Goal: Book appointment/travel/reservation

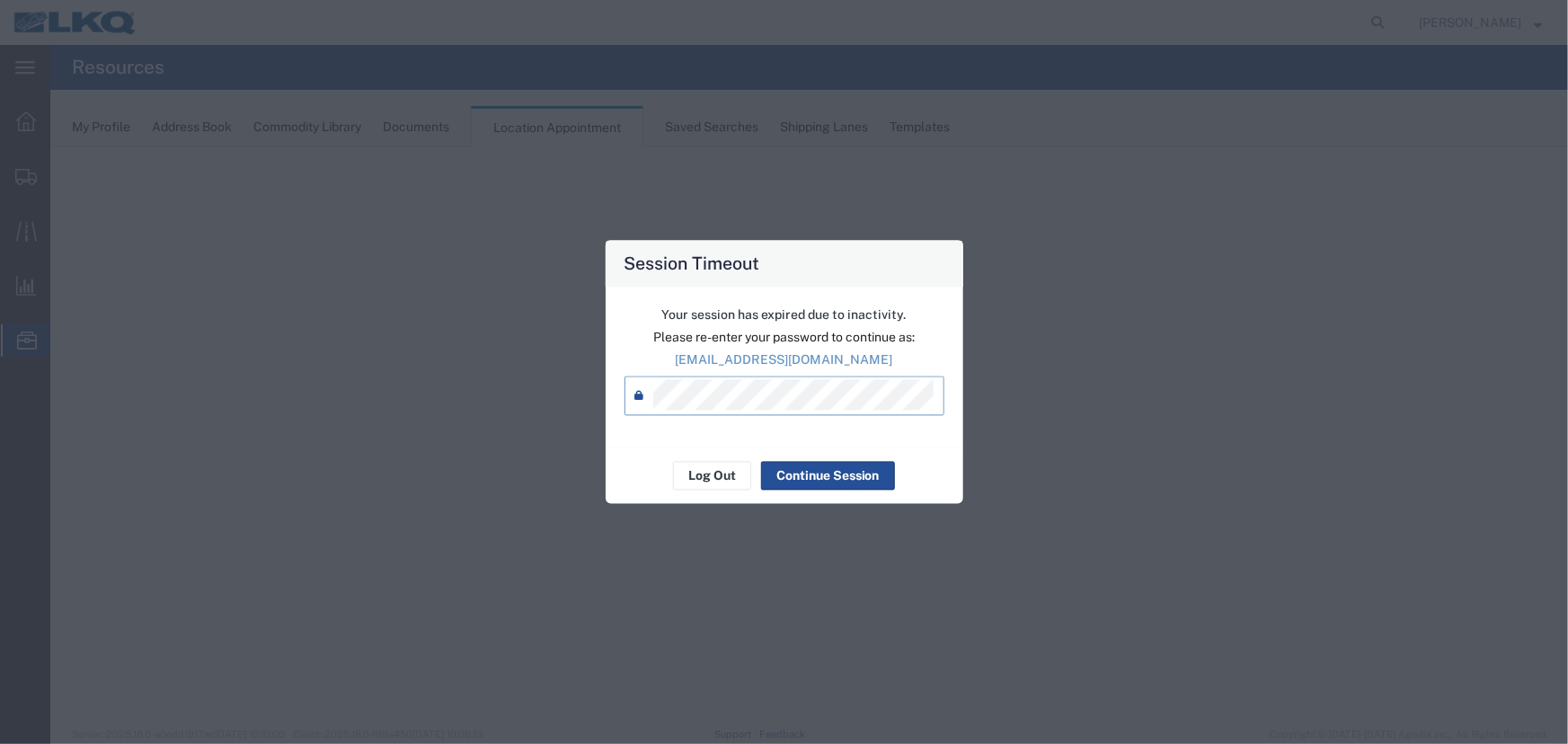
select select "27634"
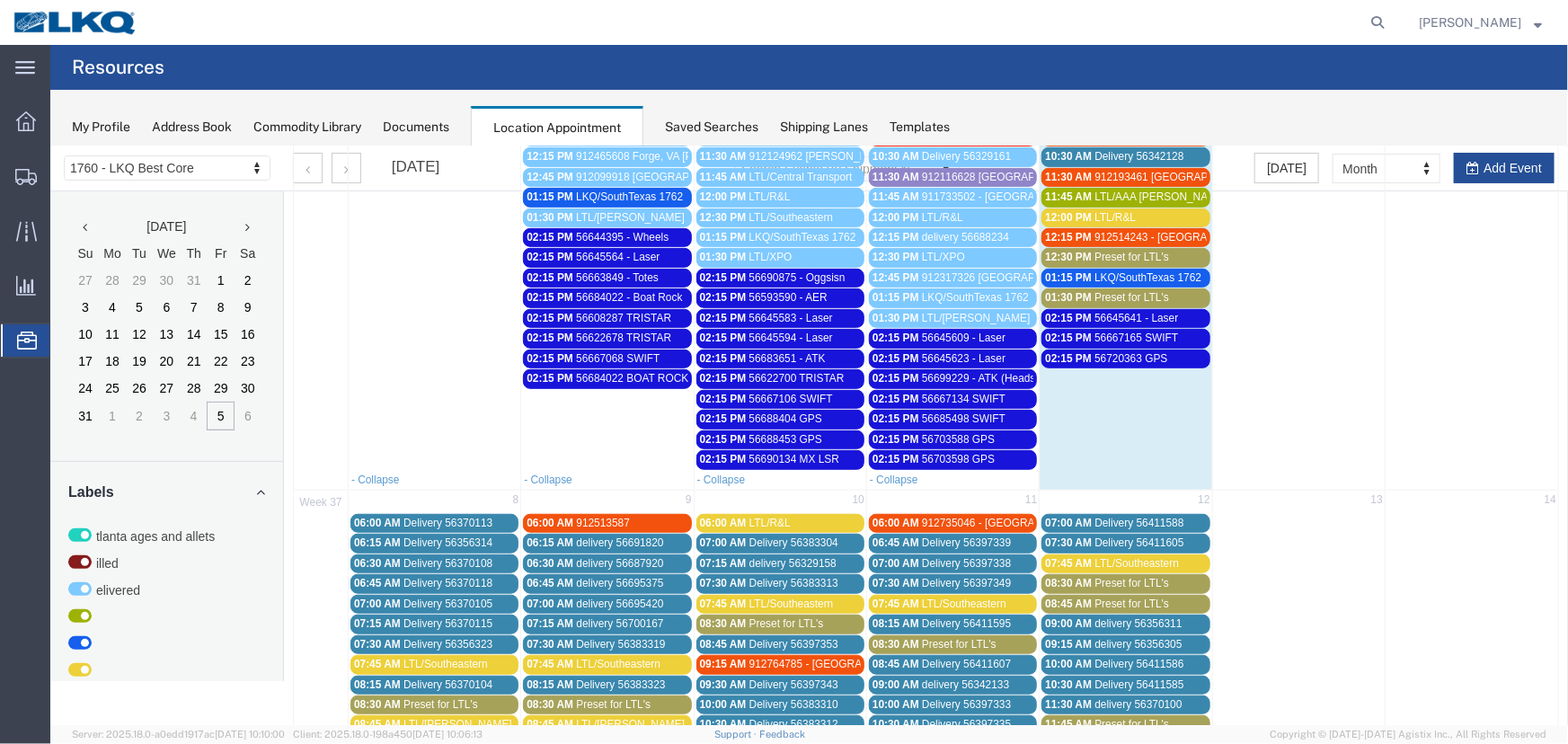
scroll to position [326, 0]
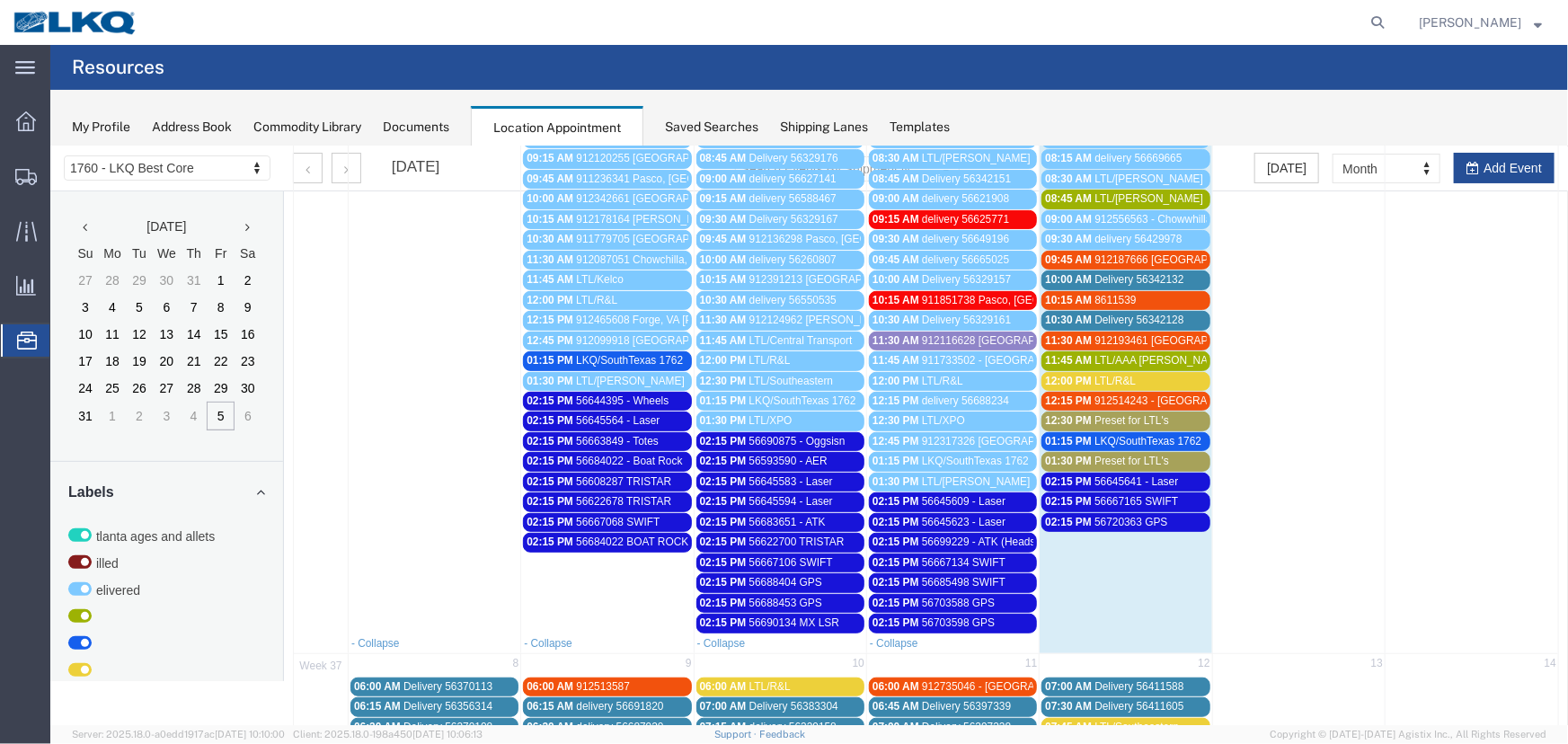
click at [1074, 395] on span "12:15 PM" at bounding box center [1068, 400] width 47 height 13
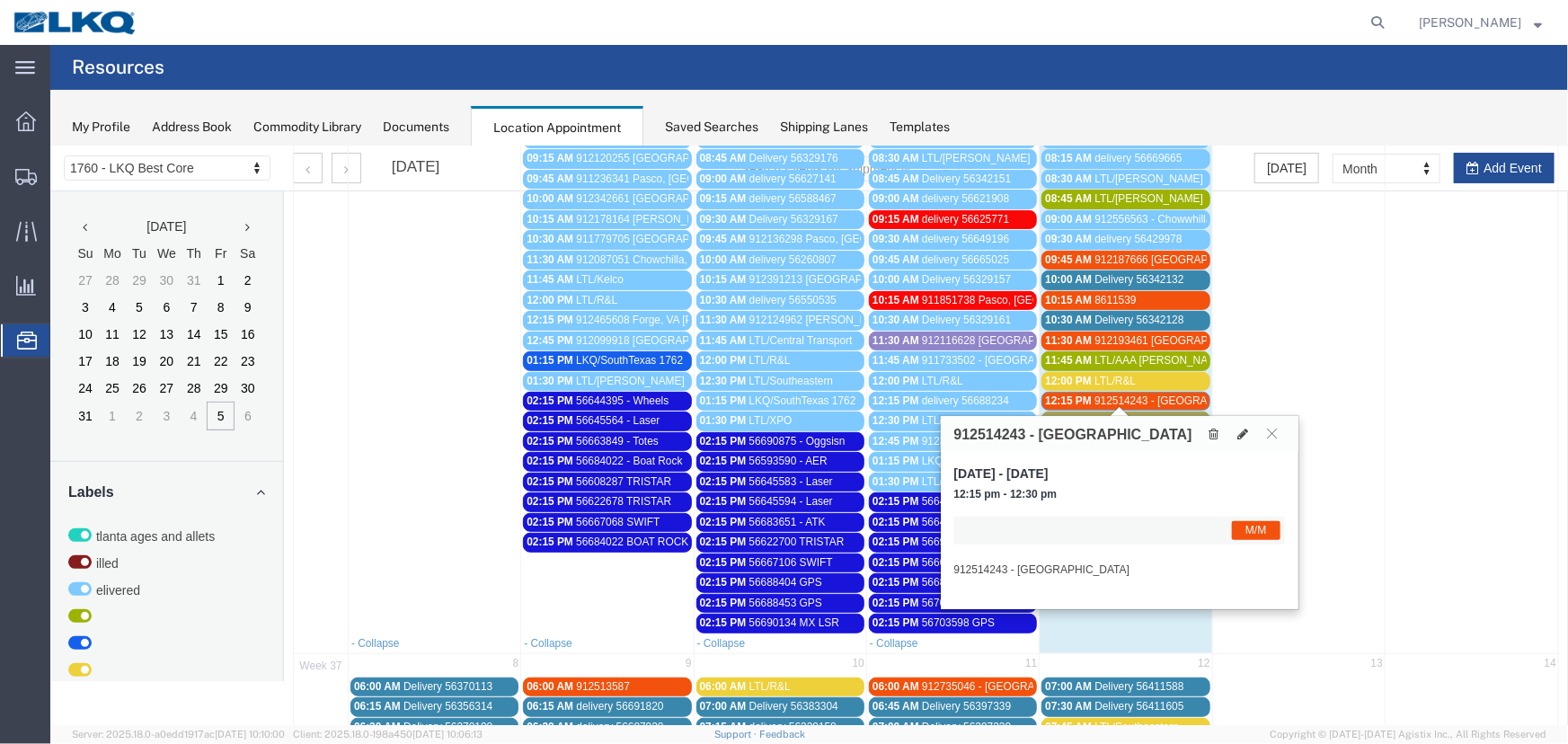
click at [1083, 340] on span "11:30 AM" at bounding box center [1068, 340] width 47 height 13
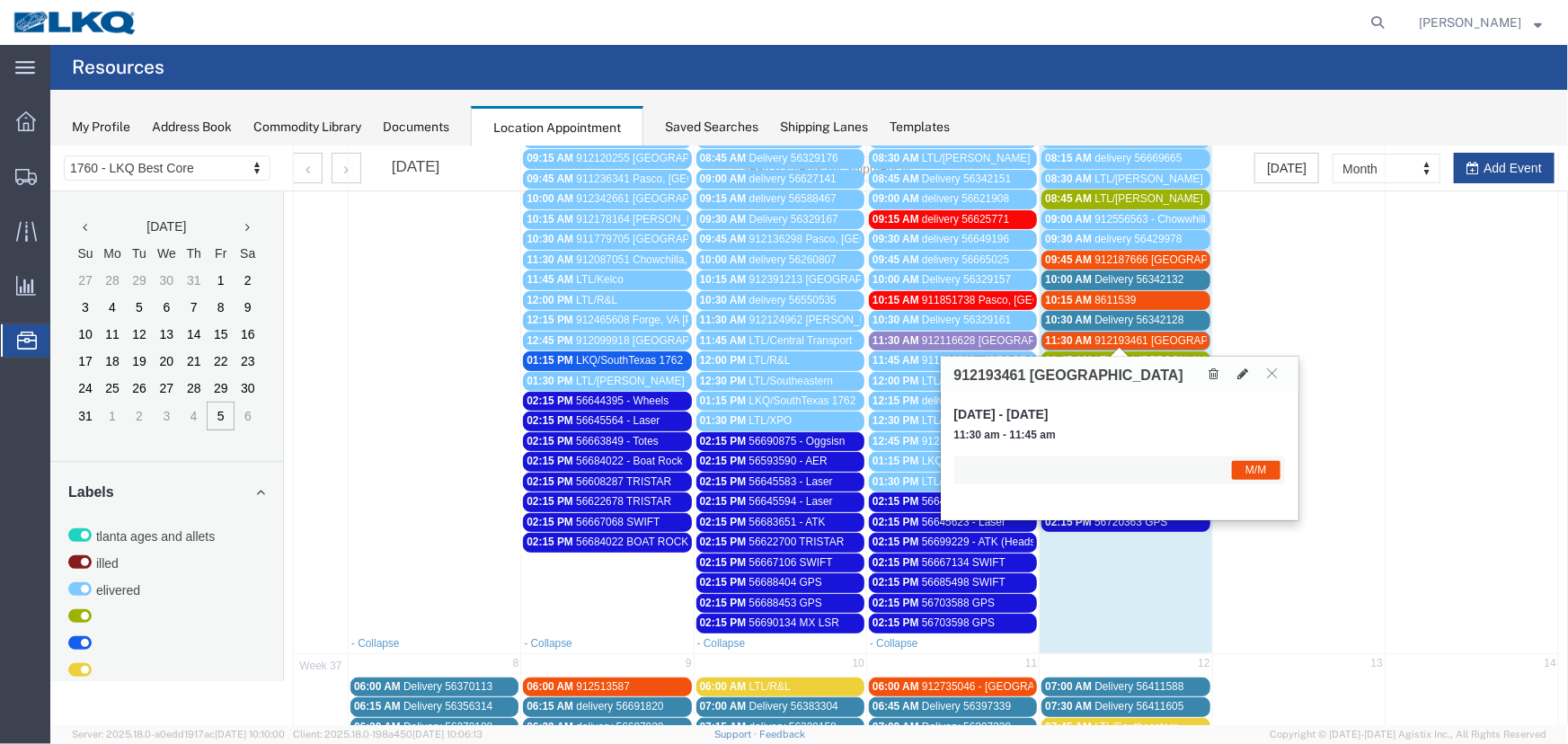
click at [1083, 340] on span "11:30 AM" at bounding box center [1068, 340] width 47 height 13
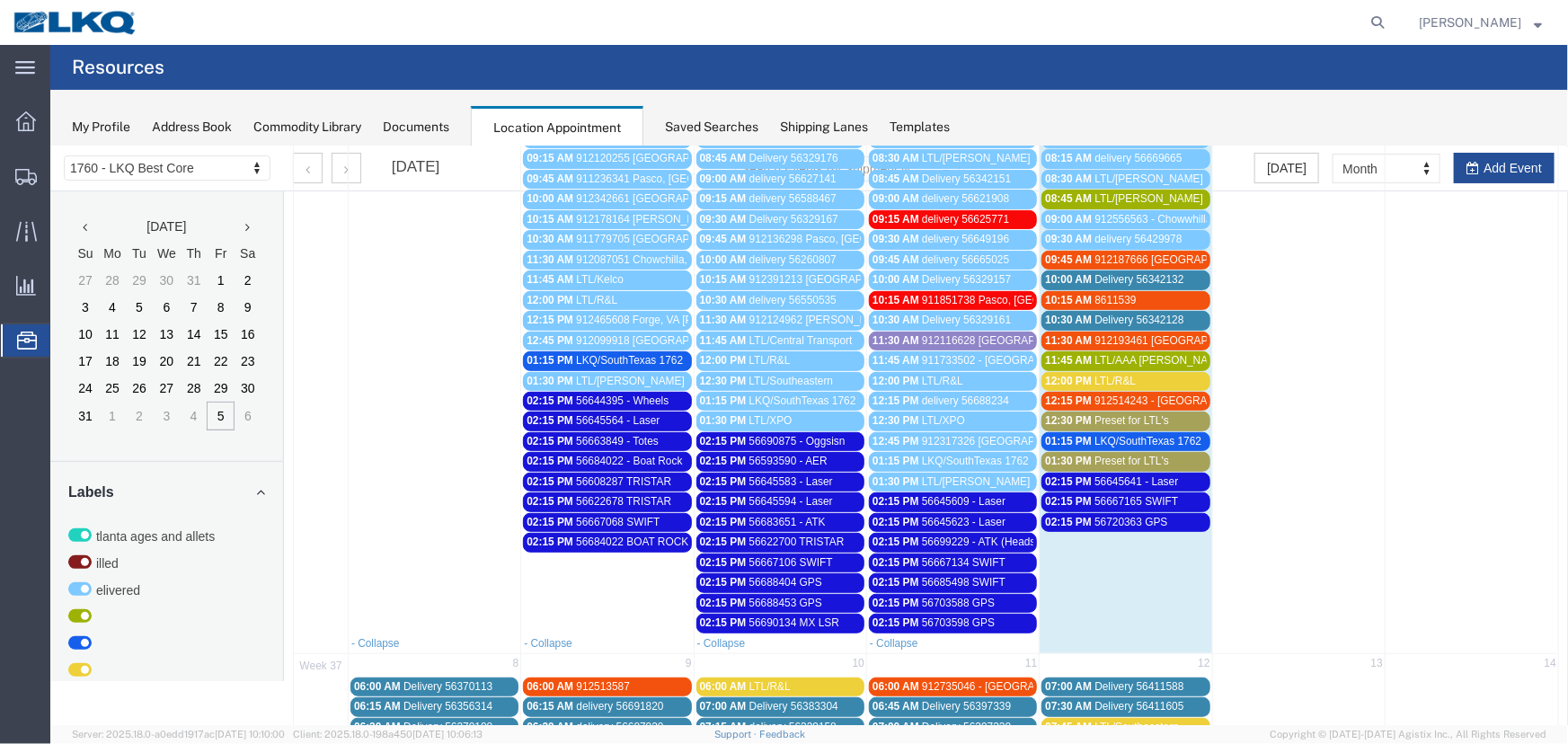
scroll to position [244, 0]
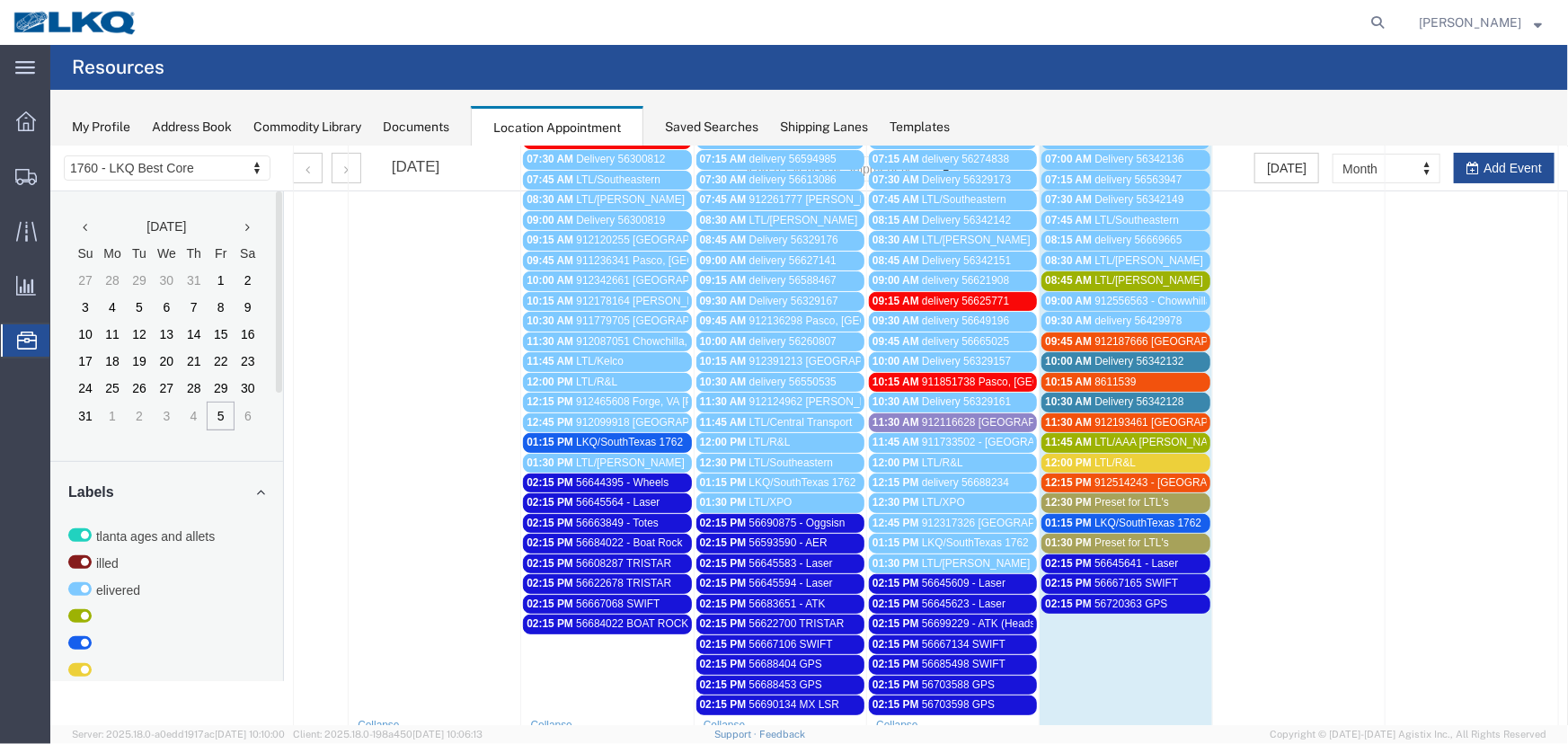
click at [739, 129] on div "Saved Searches" at bounding box center [711, 127] width 93 height 18
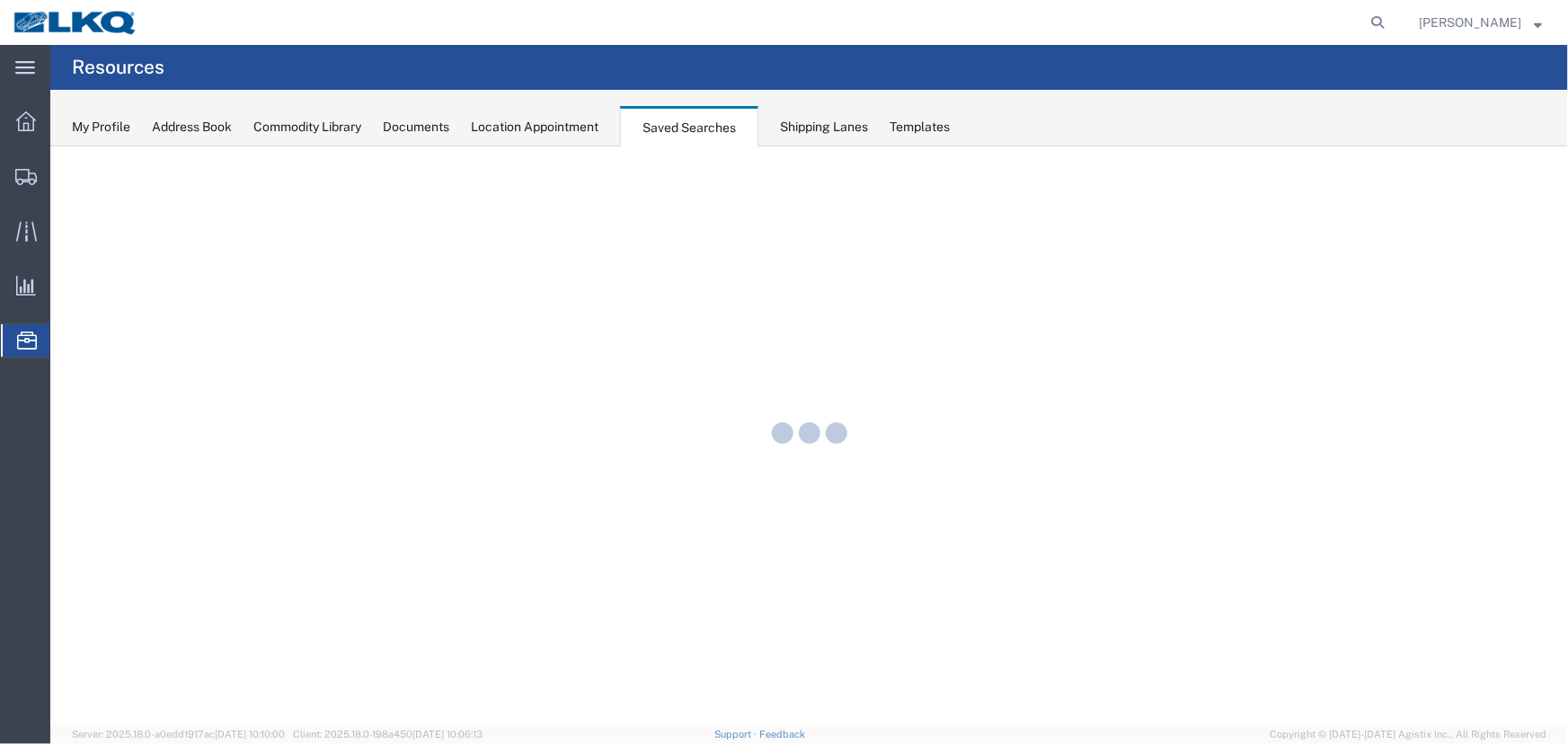
click at [570, 132] on div "Location Appointment" at bounding box center [534, 127] width 128 height 18
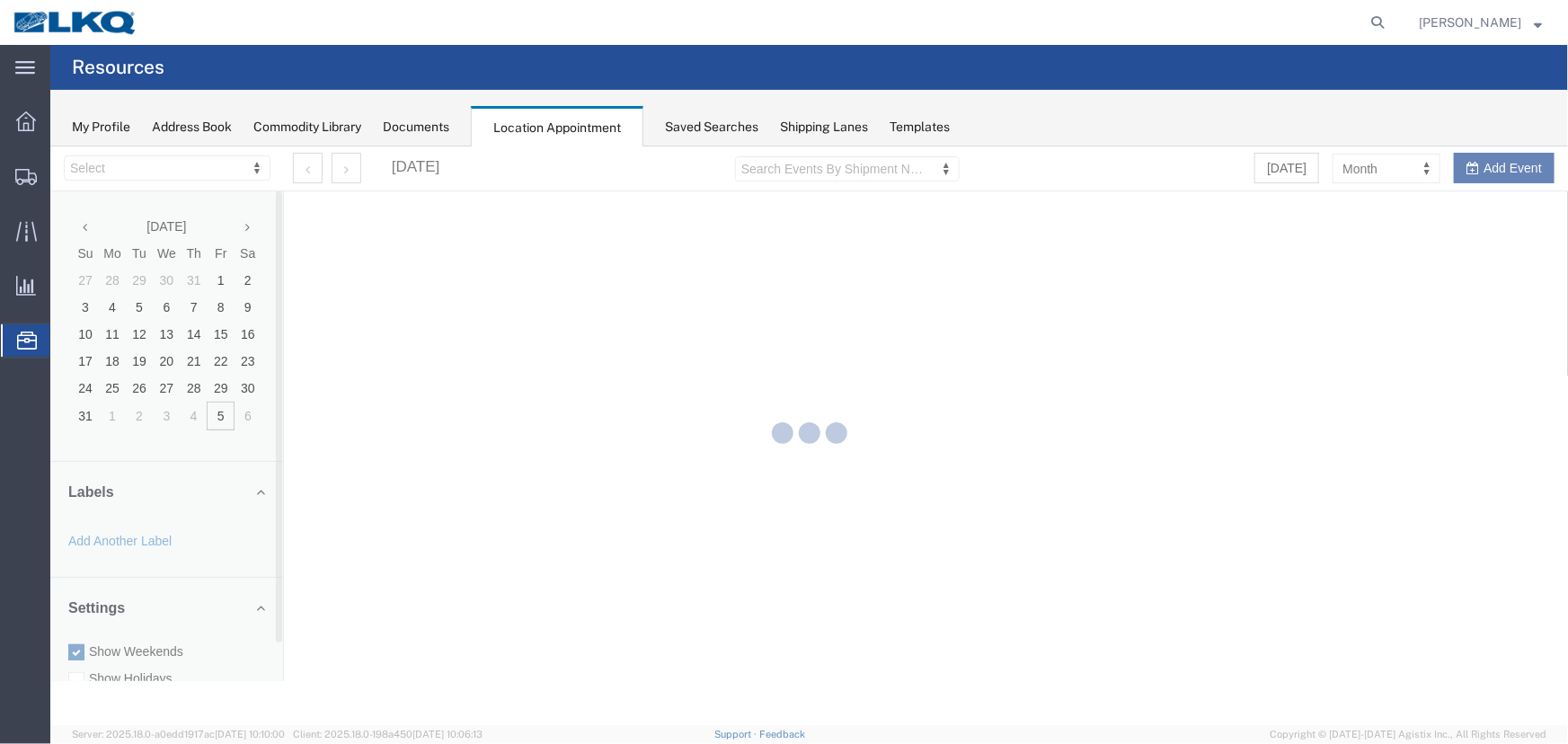
select select "27634"
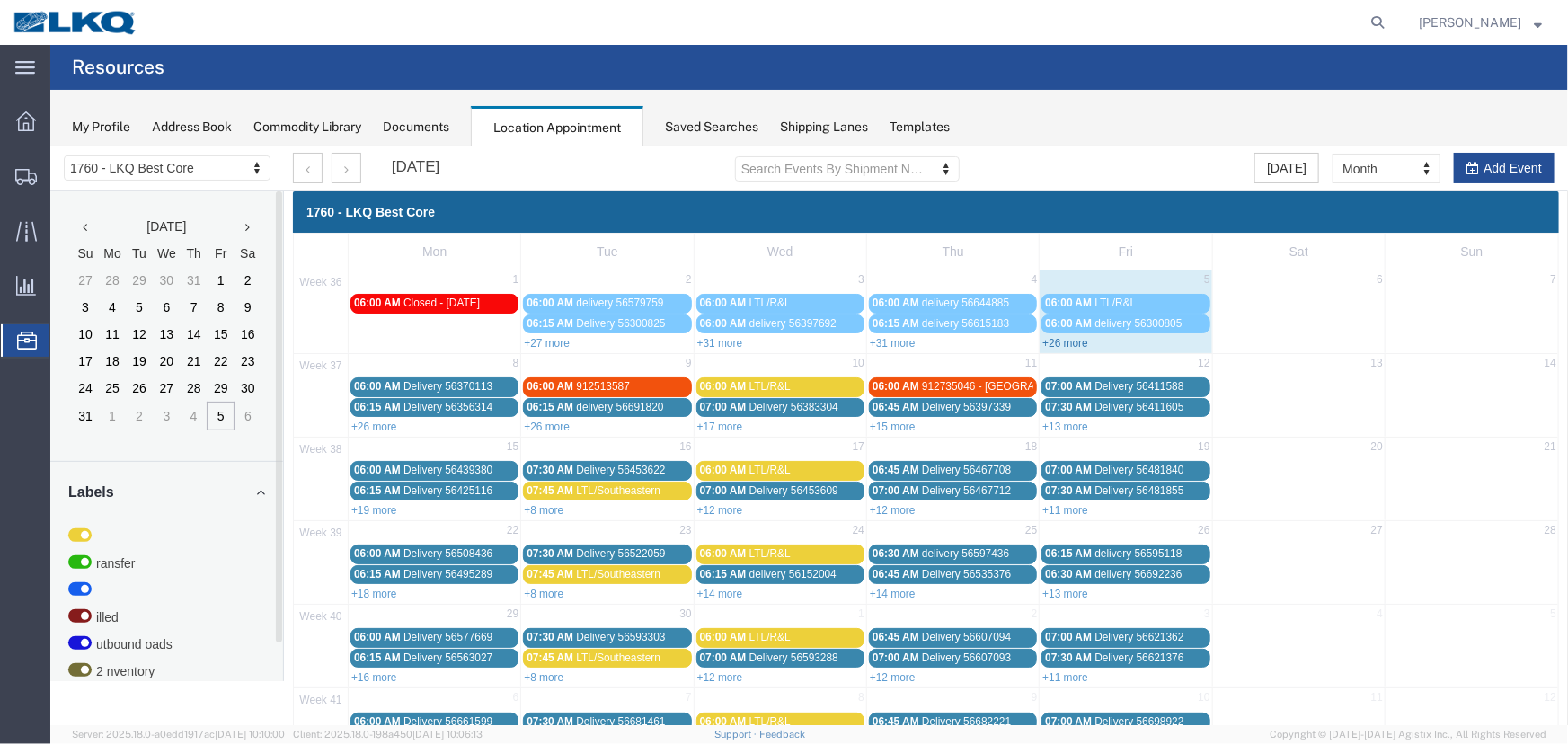
click at [1044, 342] on link "+26 more" at bounding box center [1065, 343] width 46 height 13
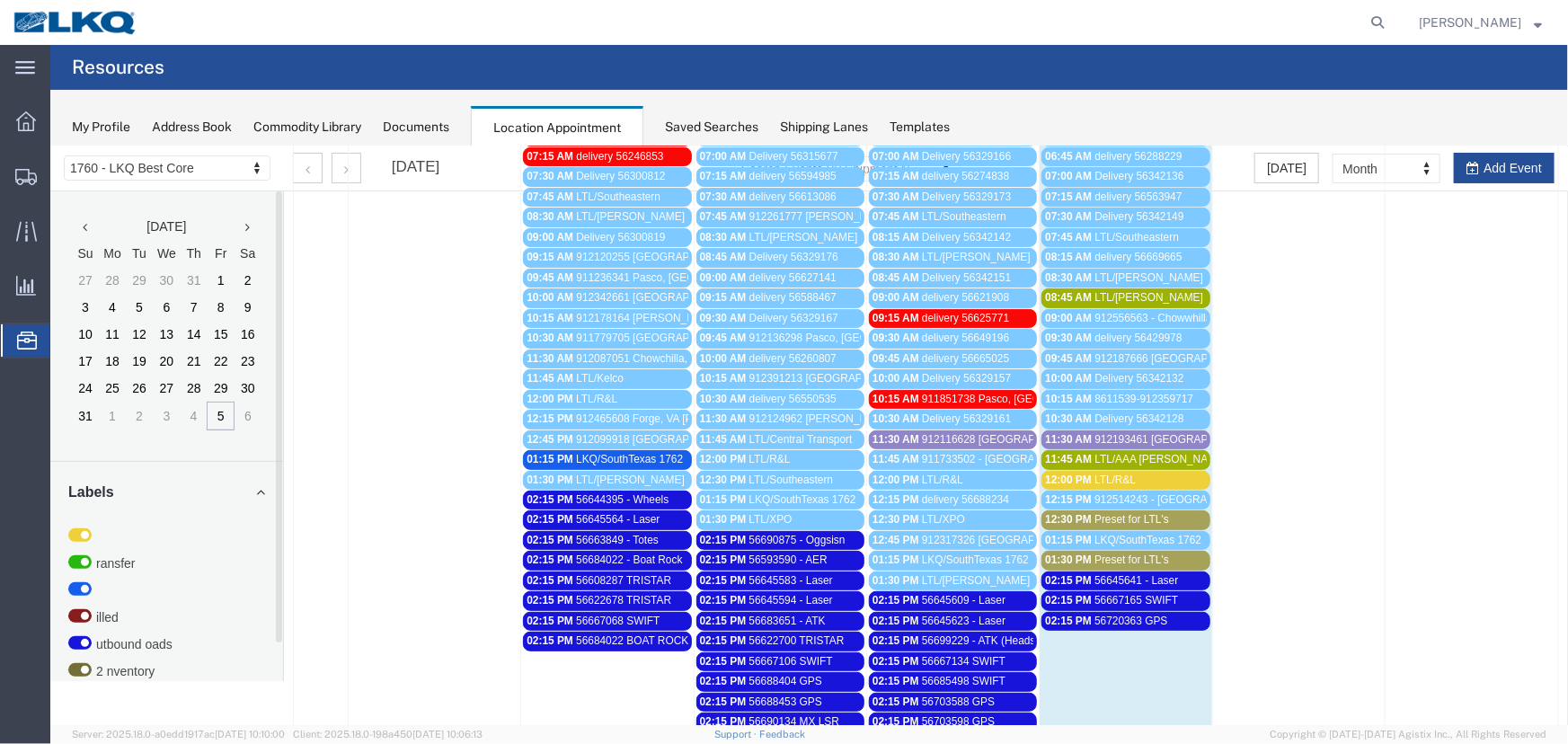
scroll to position [244, 0]
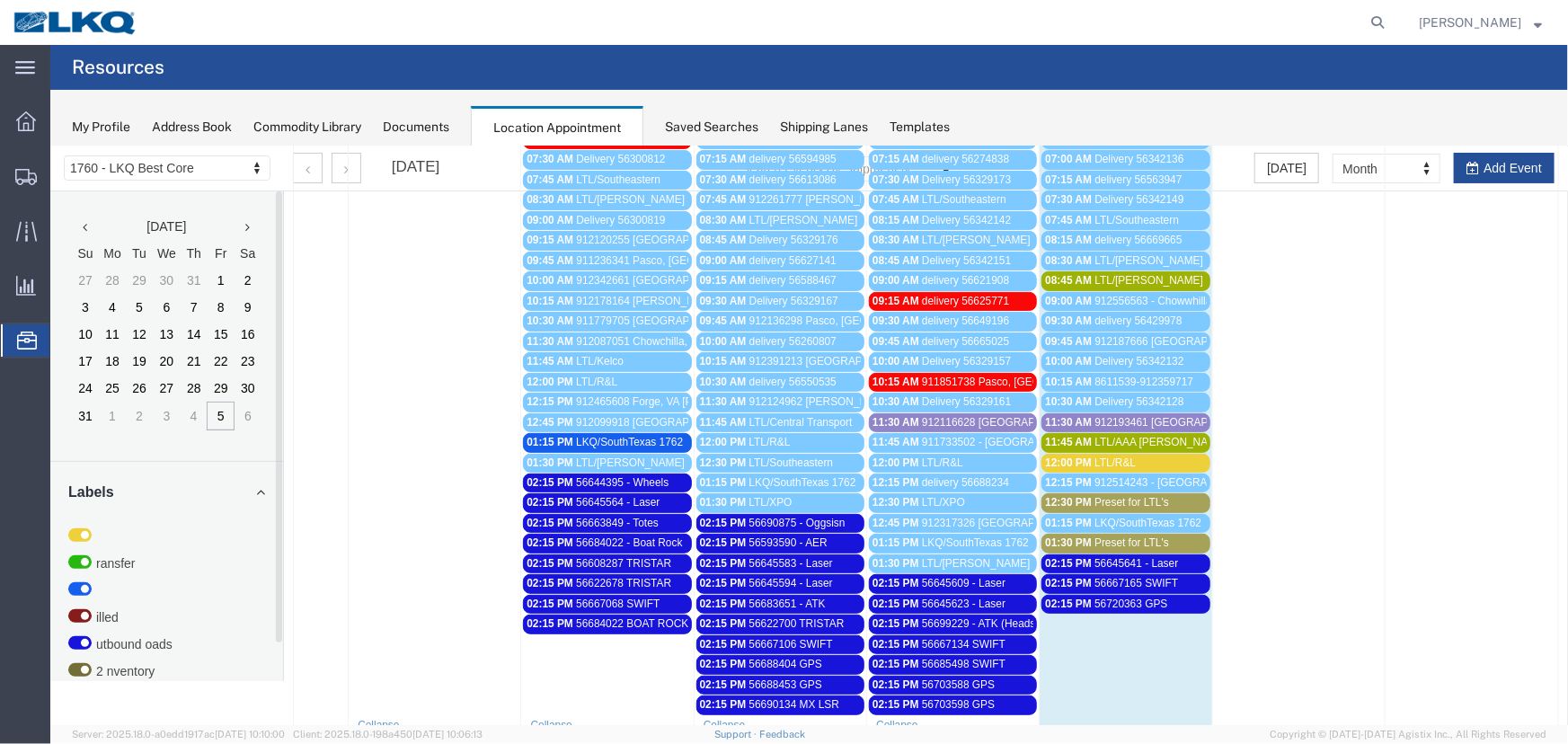
click at [1094, 415] on span "912193461 [GEOGRAPHIC_DATA]" at bounding box center [1178, 421] width 168 height 13
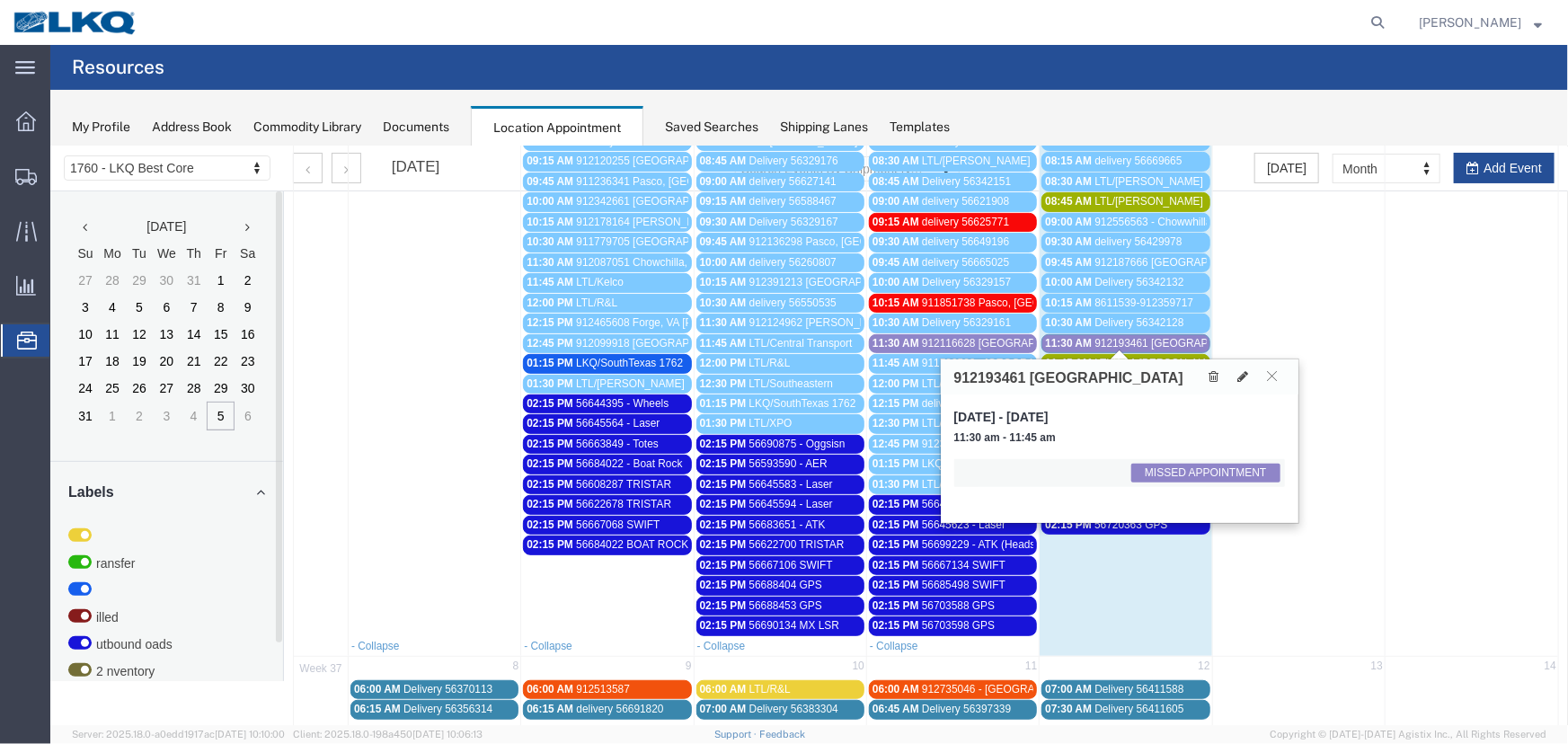
scroll to position [408, 0]
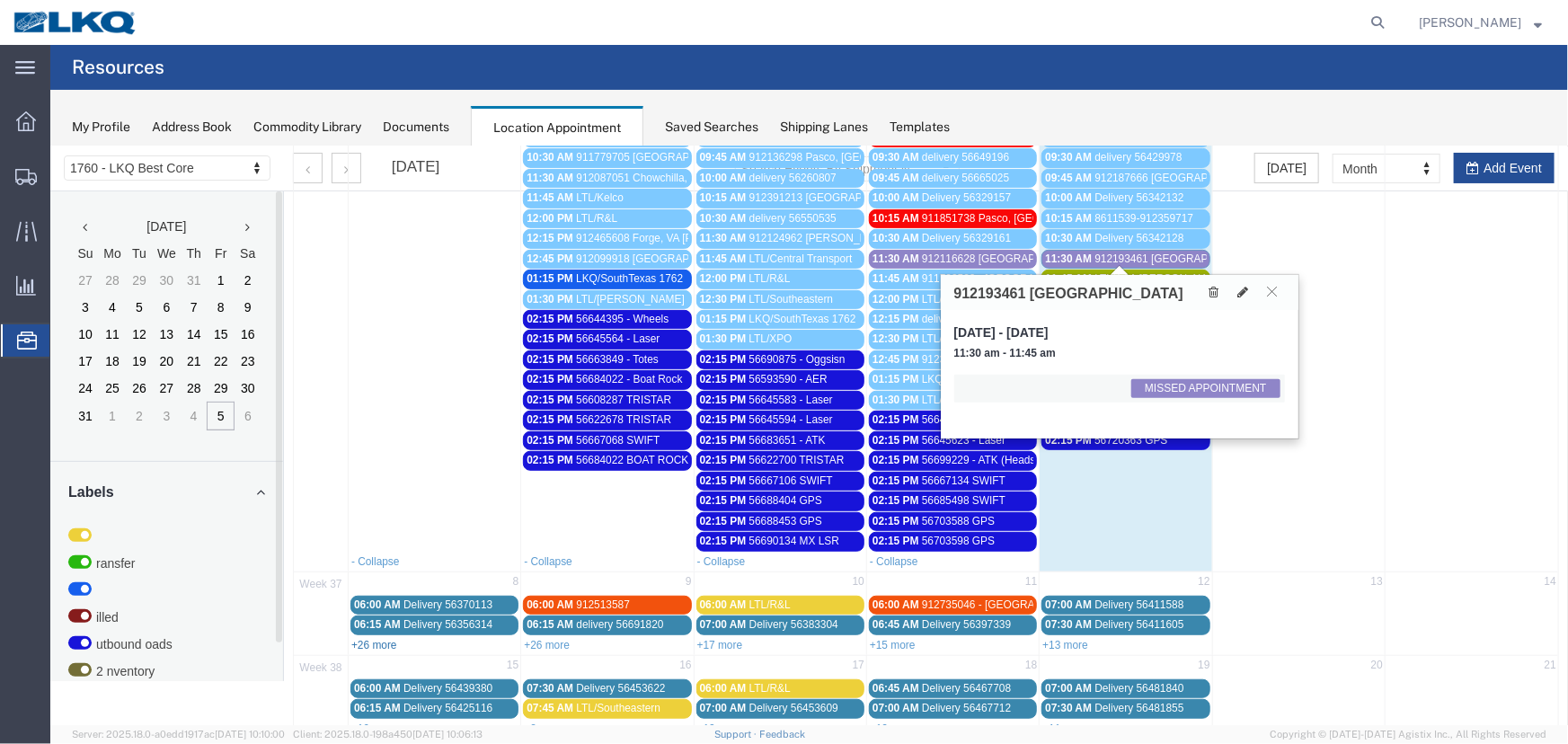
click at [375, 638] on link "+26 more" at bounding box center [374, 644] width 46 height 13
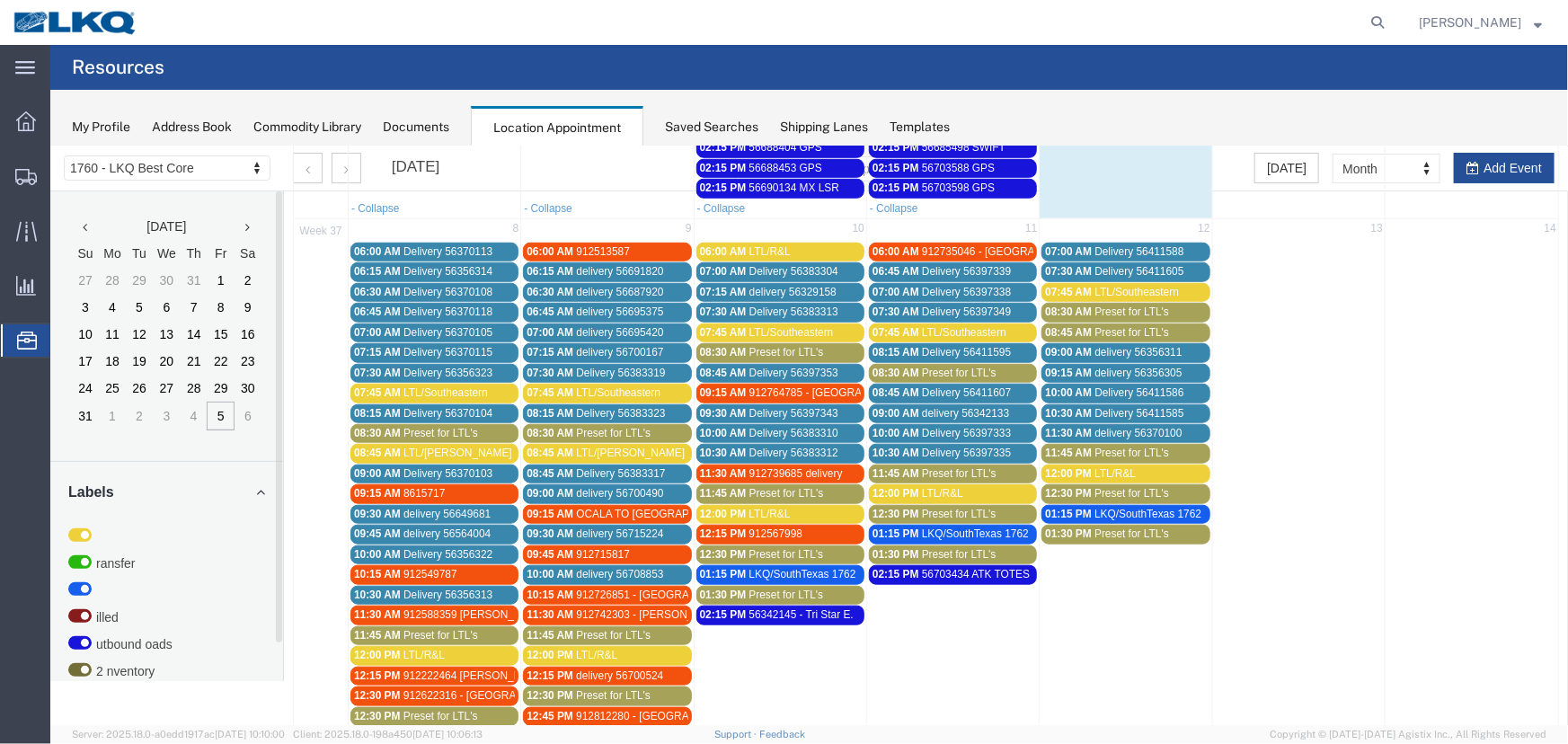
scroll to position [980, 0]
